Goal: Transaction & Acquisition: Purchase product/service

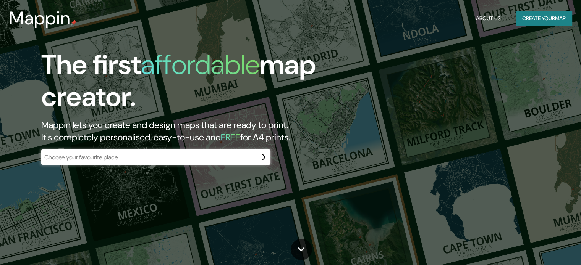
click at [157, 163] on div "​" at bounding box center [155, 157] width 229 height 15
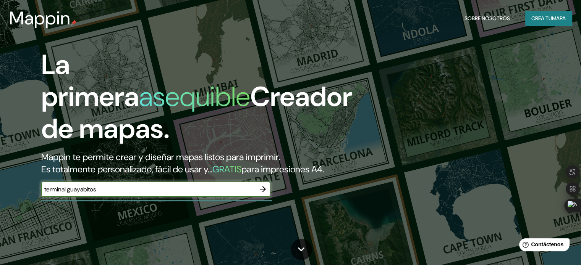
type input "terminal guayabitos"
click at [261, 194] on icon "button" at bounding box center [262, 189] width 9 height 9
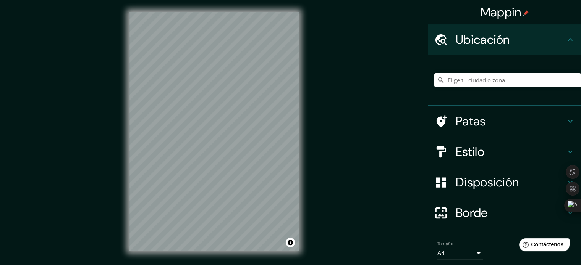
click at [315, 132] on div "Mappin Ubicación Patas Estilo Disposición Borde Elige un borde. Consejo : puede…" at bounding box center [290, 138] width 581 height 276
click at [307, 132] on div "© Mapbox © OpenStreetMap Improve this map" at bounding box center [214, 131] width 194 height 263
click at [494, 120] on h4 "Patas" at bounding box center [510, 121] width 110 height 15
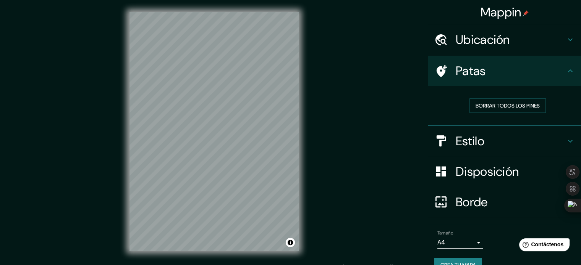
click at [496, 131] on div "Estilo" at bounding box center [504, 141] width 153 height 31
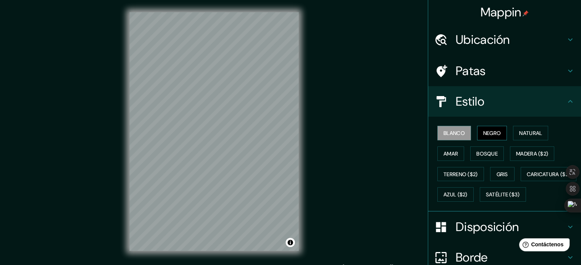
click at [483, 133] on font "Negro" at bounding box center [492, 133] width 18 height 7
click at [457, 156] on button "Amar" at bounding box center [450, 154] width 27 height 15
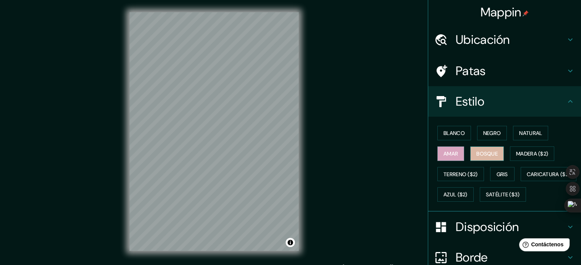
click at [490, 153] on font "Bosque" at bounding box center [486, 153] width 21 height 7
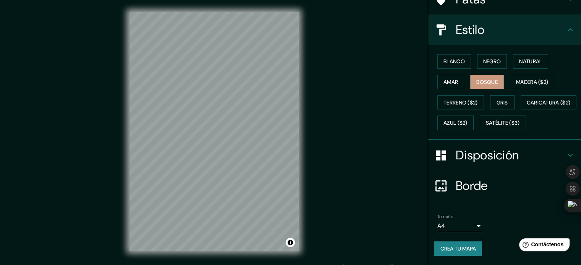
click at [458, 157] on font "Disposición" at bounding box center [486, 155] width 63 height 16
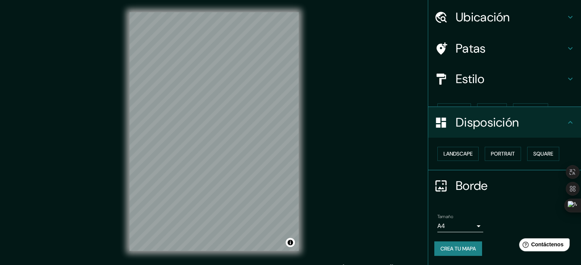
scroll to position [9, 0]
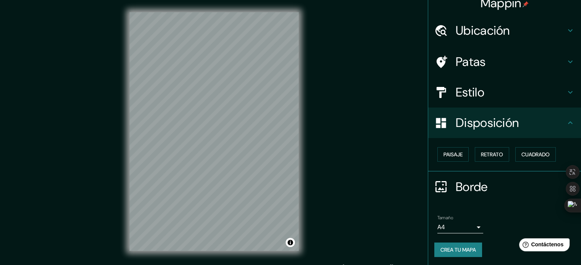
click at [458, 157] on button "Paisaje" at bounding box center [452, 154] width 31 height 15
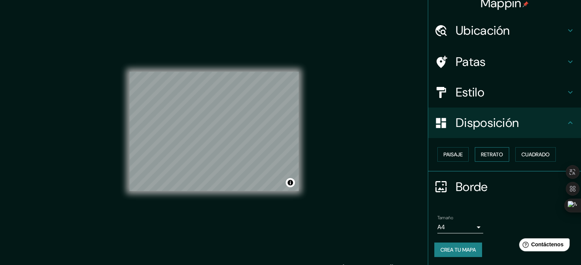
click at [481, 157] on font "Retrato" at bounding box center [492, 154] width 22 height 7
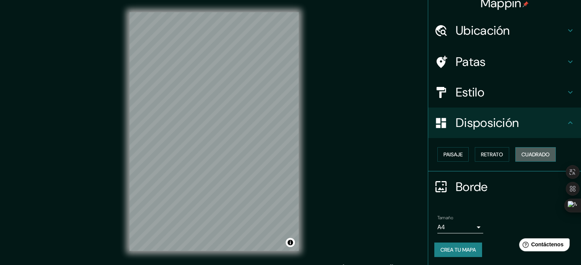
click at [521, 151] on font "Cuadrado" at bounding box center [535, 154] width 28 height 7
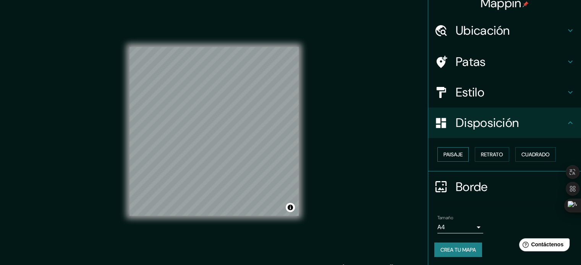
click at [457, 155] on font "Paisaje" at bounding box center [452, 154] width 19 height 7
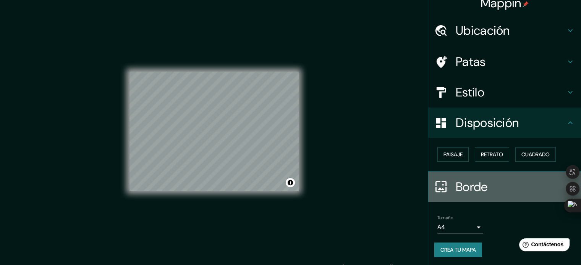
click at [487, 186] on h4 "Borde" at bounding box center [510, 186] width 110 height 15
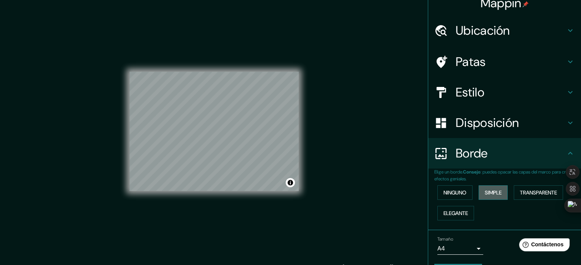
click at [484, 193] on font "Simple" at bounding box center [492, 192] width 17 height 7
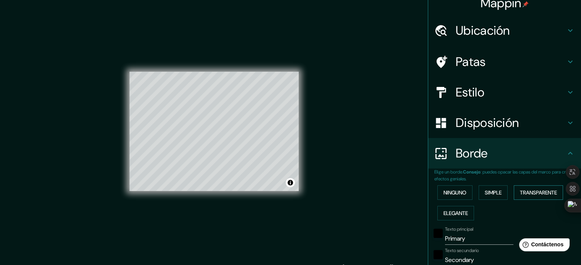
click at [526, 194] on font "Transparente" at bounding box center [538, 192] width 37 height 7
click at [458, 208] on font "Elegante" at bounding box center [455, 213] width 24 height 10
click at [451, 188] on font "Ninguno" at bounding box center [454, 193] width 23 height 10
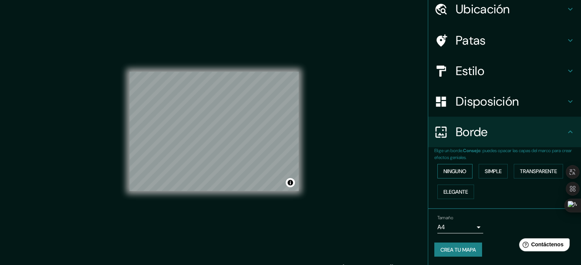
scroll to position [0, 0]
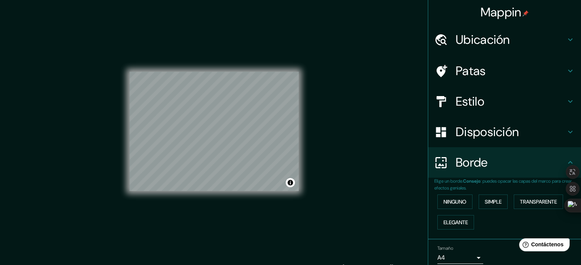
click at [458, 174] on div "Borde" at bounding box center [504, 162] width 153 height 31
click at [464, 126] on font "Disposición" at bounding box center [486, 132] width 63 height 16
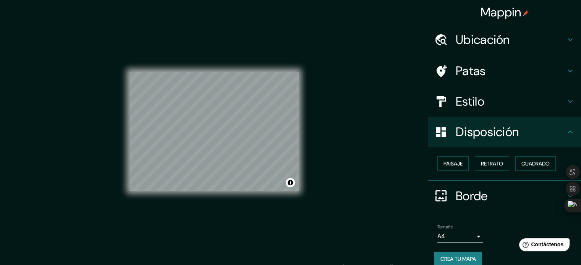
click at [458, 156] on div "Paisaje Retrato Cuadrado" at bounding box center [507, 163] width 147 height 21
click at [454, 165] on font "Paisaje" at bounding box center [452, 163] width 19 height 7
click at [496, 161] on font "Retrato" at bounding box center [492, 163] width 22 height 7
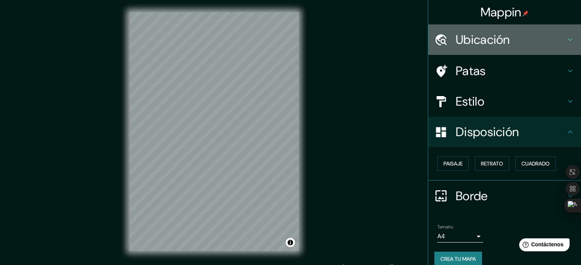
click at [472, 48] on div "Ubicación" at bounding box center [504, 39] width 153 height 31
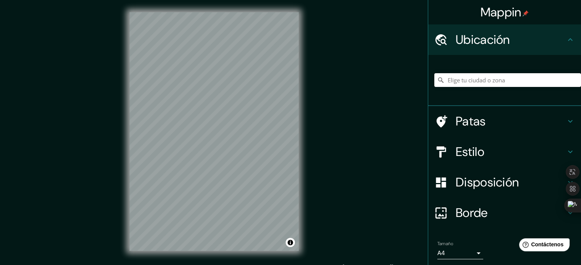
click at [475, 123] on font "Patas" at bounding box center [470, 121] width 30 height 16
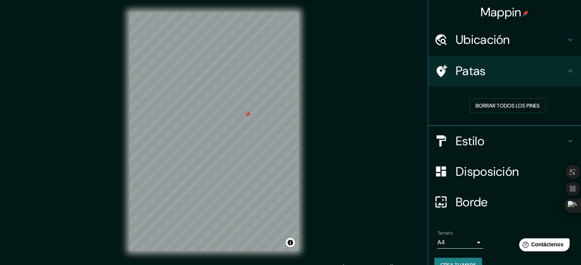
drag, startPoint x: 251, startPoint y: 117, endPoint x: 245, endPoint y: 117, distance: 6.1
click at [245, 117] on div at bounding box center [247, 114] width 6 height 6
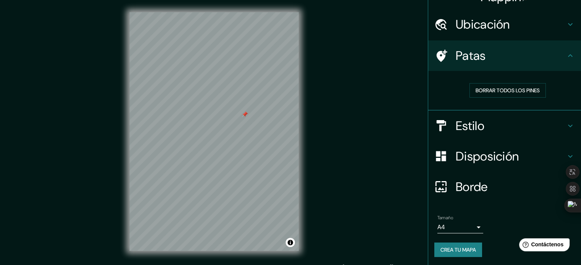
click at [464, 247] on font "Crea tu mapa" at bounding box center [458, 250] width 36 height 7
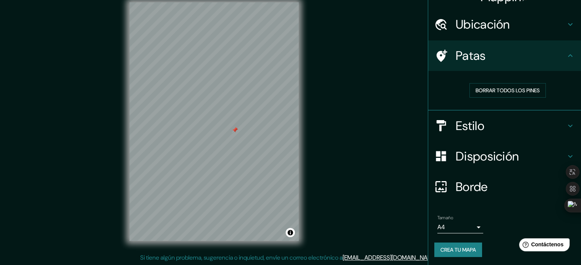
click at [237, 132] on div at bounding box center [235, 130] width 6 height 6
click at [221, 129] on div at bounding box center [219, 127] width 6 height 6
drag, startPoint x: 207, startPoint y: 126, endPoint x: 249, endPoint y: 117, distance: 42.9
click at [249, 117] on div at bounding box center [247, 114] width 6 height 6
click at [249, 126] on div at bounding box center [248, 127] width 6 height 6
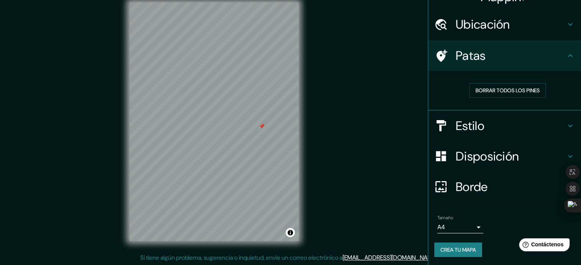
click at [264, 128] on div at bounding box center [261, 126] width 6 height 6
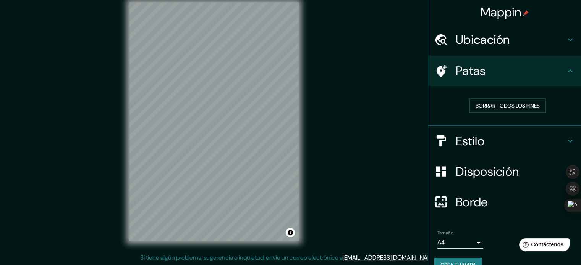
scroll to position [0, 0]
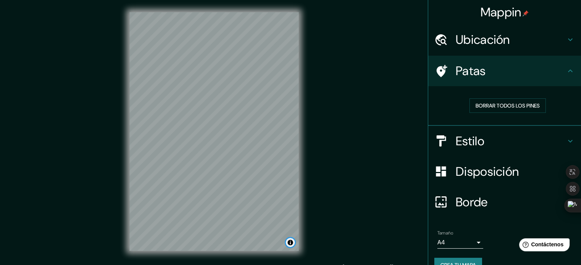
click at [292, 242] on button "Activar o desactivar atribución" at bounding box center [290, 242] width 9 height 9
click at [340, 224] on div "Mappin Ubicación Patas Borrar todos los pines Estilo Disposición Borde Elige un…" at bounding box center [290, 138] width 581 height 276
click at [274, 241] on font "Mejorar este mapa" at bounding box center [264, 242] width 40 height 5
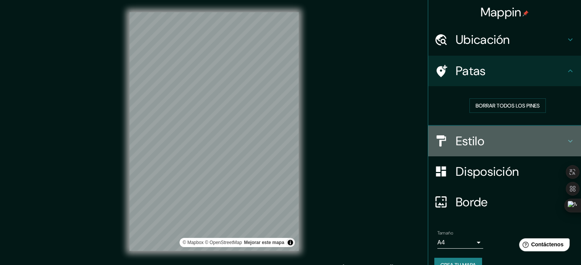
click at [476, 136] on font "Estilo" at bounding box center [469, 141] width 29 height 16
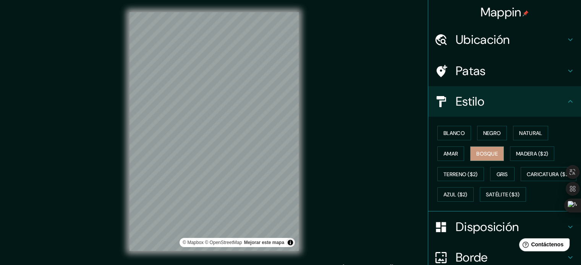
click at [480, 235] on font "Disposición" at bounding box center [486, 227] width 63 height 16
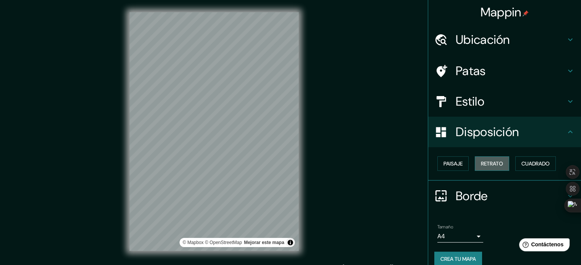
click at [481, 163] on font "Retrato" at bounding box center [492, 163] width 22 height 7
click at [522, 163] on font "Cuadrado" at bounding box center [535, 163] width 28 height 7
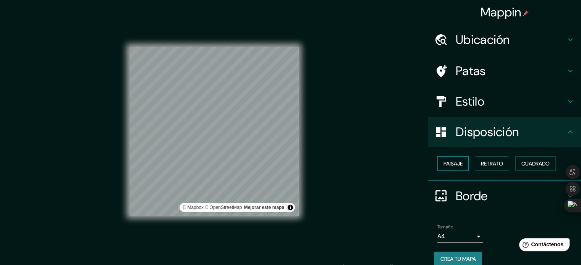
click at [451, 168] on font "Paisaje" at bounding box center [452, 164] width 19 height 10
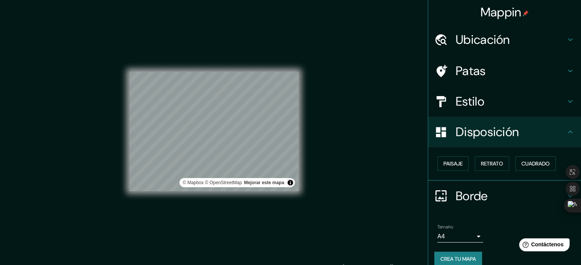
scroll to position [9, 0]
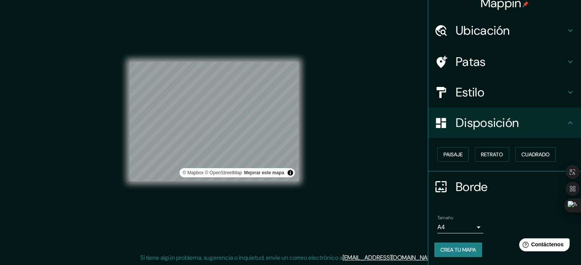
click at [469, 229] on body "Mappin Ubicación Patas Estilo Disposición Paisaje Retrato Cuadrado Borde Elige …" at bounding box center [290, 122] width 581 height 265
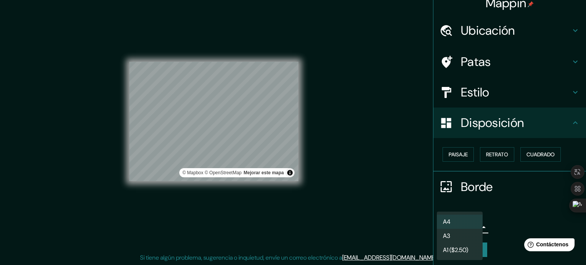
click at [465, 239] on li "A3" at bounding box center [460, 236] width 46 height 14
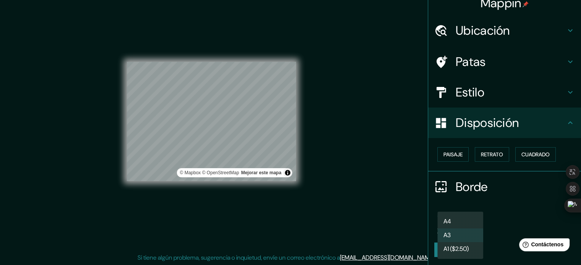
click at [455, 224] on body "Mappin Ubicación Patas Estilo Disposición Paisaje Retrato Cuadrado Borde Elige …" at bounding box center [290, 122] width 581 height 265
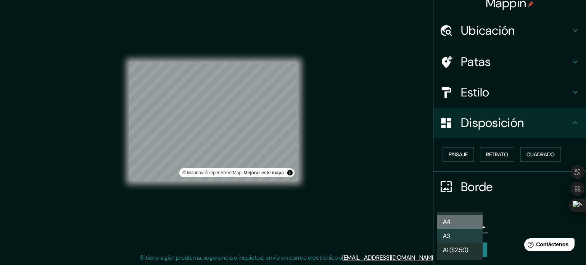
click at [461, 223] on li "A4" at bounding box center [460, 222] width 46 height 14
type input "single"
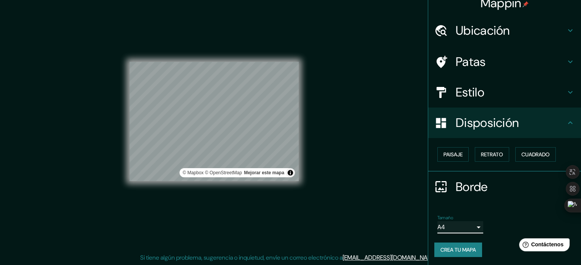
scroll to position [0, 0]
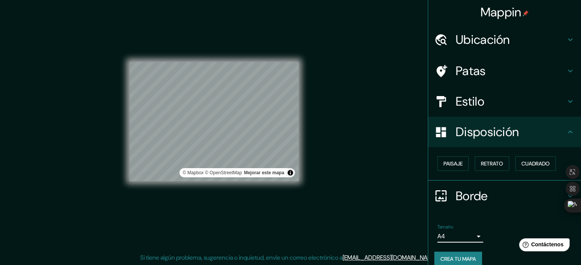
click at [270, 195] on div "© Mapbox © OpenStreetMap Mejorar este mapa" at bounding box center [213, 121] width 169 height 239
click at [290, 174] on button "Activar o desactivar atribución" at bounding box center [290, 172] width 9 height 9
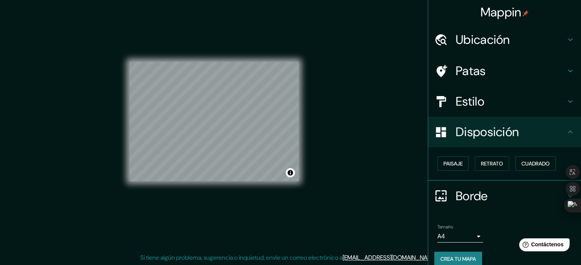
click at [314, 212] on div "Mappin Ubicación Patas Estilo Disposición Paisaje Retrato Cuadrado Borde Elige …" at bounding box center [290, 128] width 581 height 276
click at [442, 177] on div "Paisaje Retrato Cuadrado" at bounding box center [504, 164] width 153 height 34
click at [446, 165] on font "Paisaje" at bounding box center [452, 163] width 19 height 7
click at [499, 161] on button "Retrato" at bounding box center [492, 164] width 34 height 15
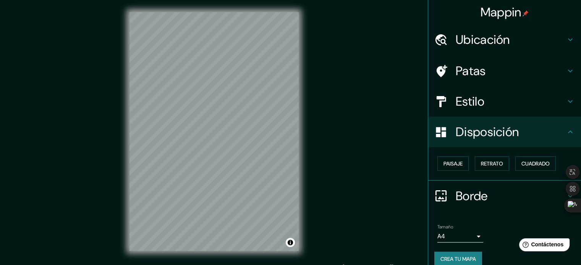
click at [470, 201] on font "Borde" at bounding box center [471, 196] width 32 height 16
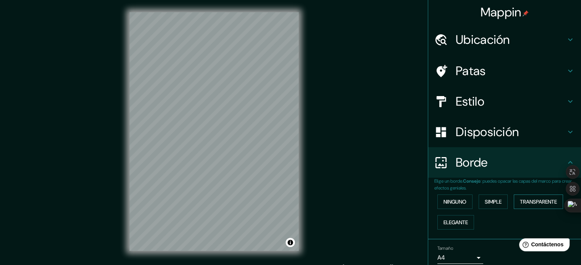
click at [520, 200] on font "Transparente" at bounding box center [538, 202] width 37 height 7
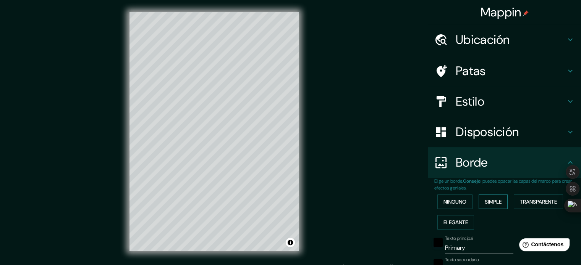
click at [499, 197] on button "Simple" at bounding box center [492, 202] width 29 height 15
click at [457, 205] on font "Ninguno" at bounding box center [454, 202] width 23 height 7
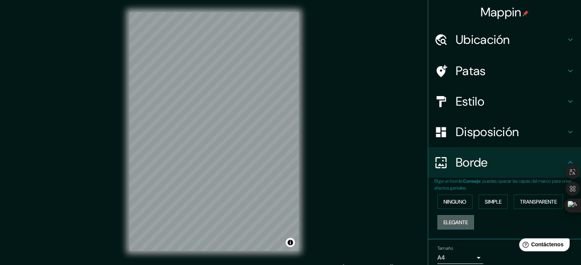
click at [459, 220] on font "Elegante" at bounding box center [455, 222] width 24 height 7
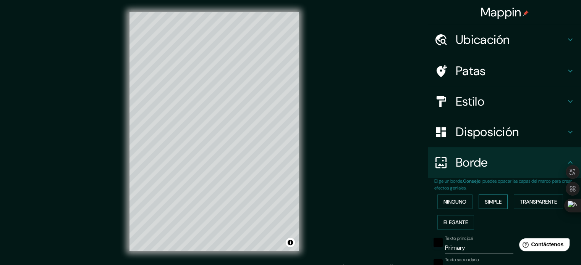
click at [484, 201] on font "Simple" at bounding box center [492, 202] width 17 height 7
click at [515, 195] on button "Transparente" at bounding box center [537, 202] width 49 height 15
click at [458, 196] on button "Ninguno" at bounding box center [454, 202] width 35 height 15
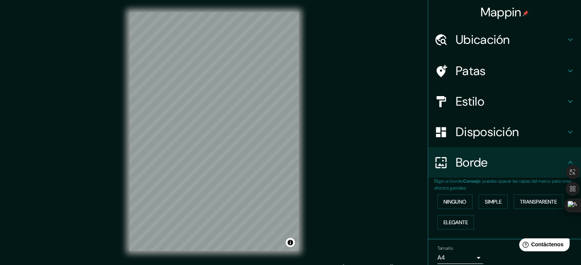
click at [342, 206] on div "Mappin Ubicación Patas Estilo Disposición Borde Elige un borde. Consejo : puede…" at bounding box center [290, 138] width 581 height 276
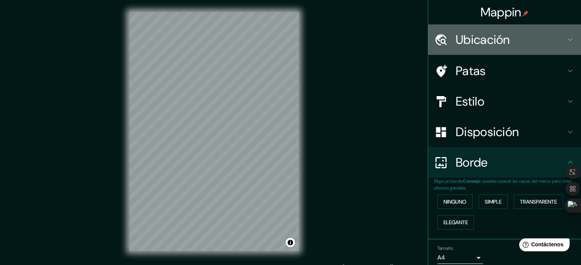
click at [503, 44] on font "Ubicación" at bounding box center [482, 40] width 54 height 16
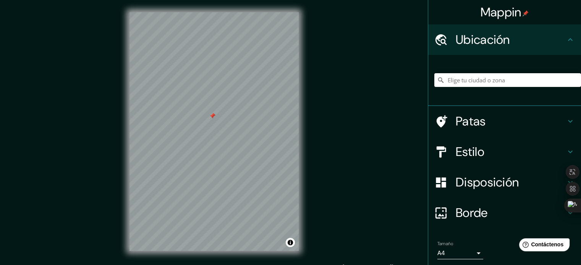
click at [212, 119] on div at bounding box center [212, 116] width 6 height 6
click at [215, 118] on div at bounding box center [212, 116] width 6 height 6
click at [405, 123] on div "Mappin Ubicación Patas Estilo Disposición Borde Elige un borde. Consejo : puede…" at bounding box center [290, 138] width 581 height 276
